Goal: Transaction & Acquisition: Obtain resource

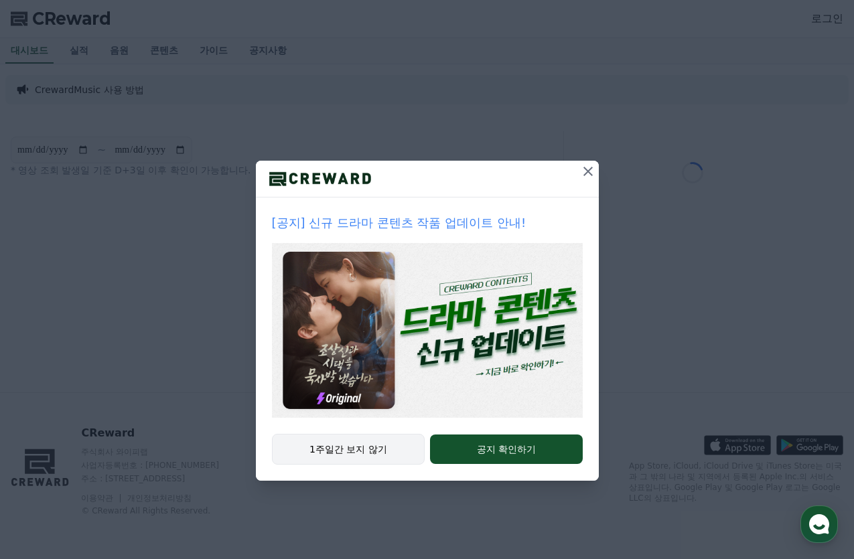
click at [372, 453] on button "1주일간 보지 않기" at bounding box center [348, 449] width 153 height 31
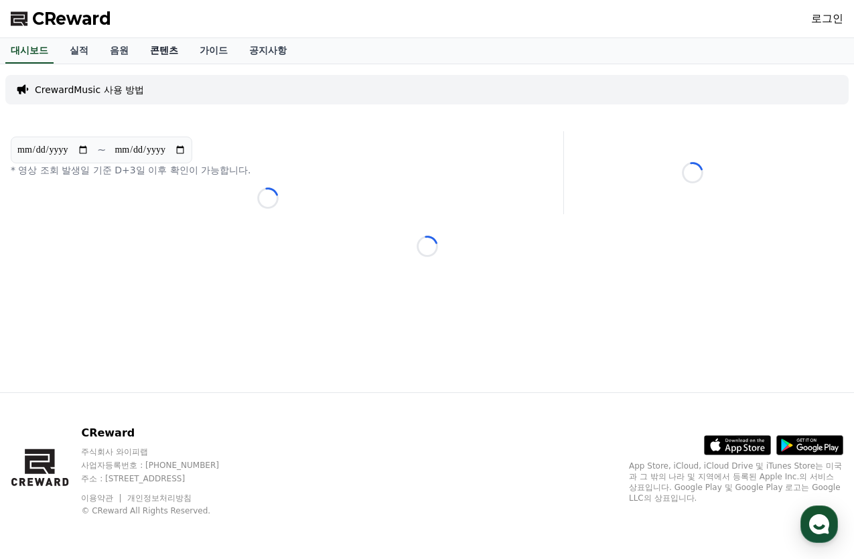
click at [170, 49] on link "콘텐츠" at bounding box center [164, 50] width 50 height 25
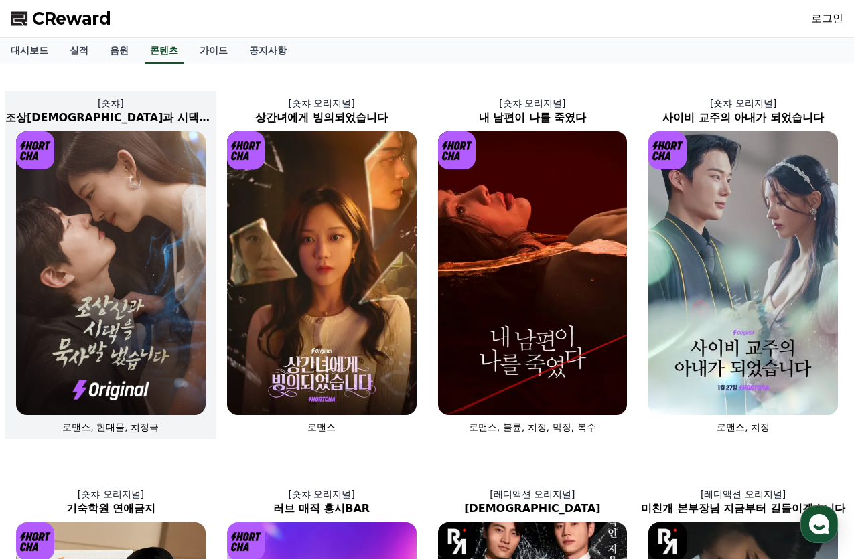
click at [118, 212] on img at bounding box center [111, 273] width 190 height 284
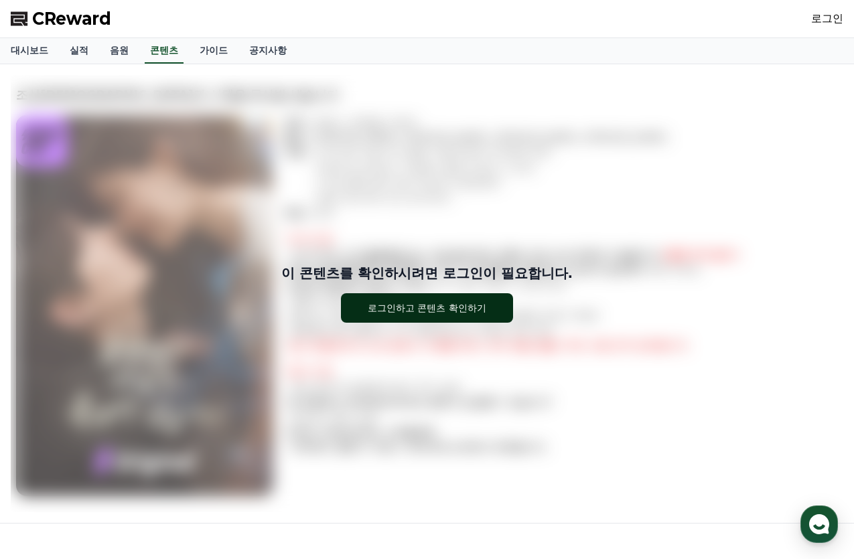
click at [443, 305] on div "로그인하고 콘텐츠 확인하기" at bounding box center [427, 307] width 119 height 13
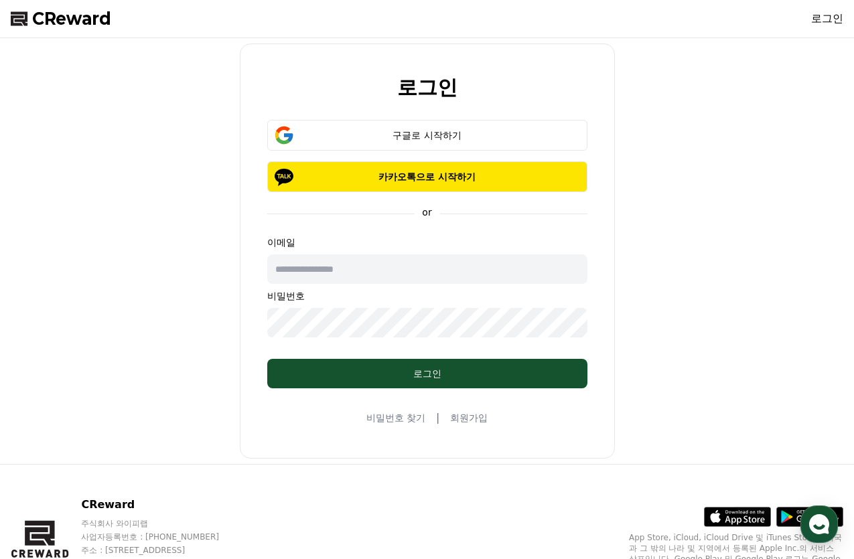
drag, startPoint x: 363, startPoint y: 244, endPoint x: 372, endPoint y: 276, distance: 33.5
click at [372, 273] on div "이메일 비밀번호" at bounding box center [427, 287] width 320 height 102
click at [372, 277] on input "text" at bounding box center [427, 268] width 320 height 29
type input "*"
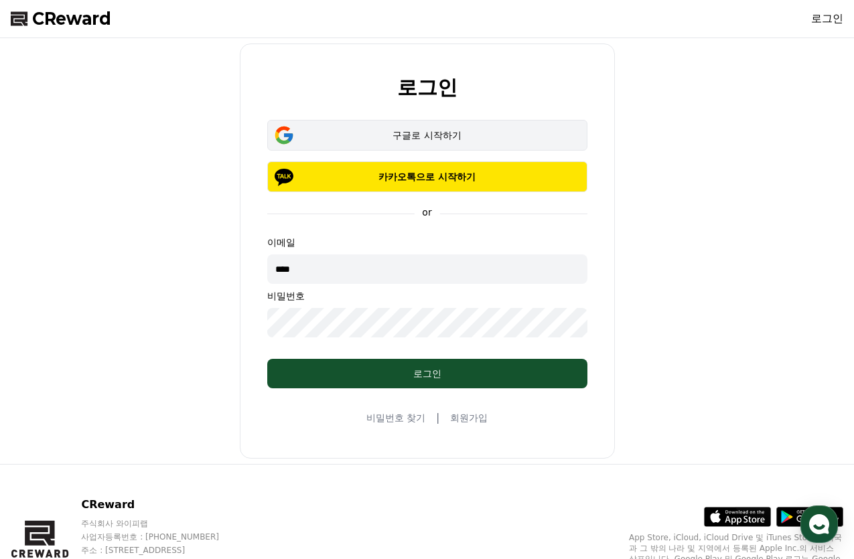
type input "****"
click at [530, 120] on button "구글로 시작하기" at bounding box center [427, 135] width 320 height 31
